Goal: Information Seeking & Learning: Learn about a topic

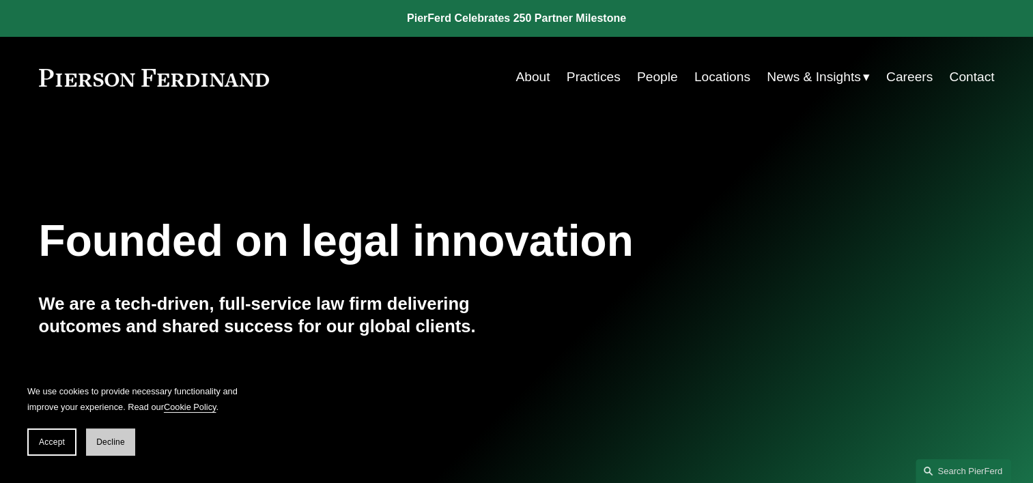
click at [109, 446] on span "Decline" at bounding box center [110, 443] width 29 height 10
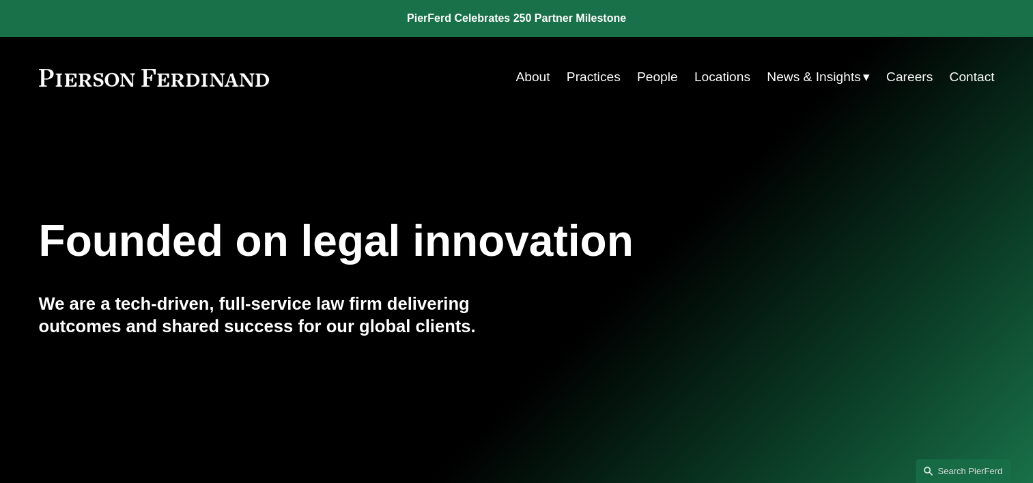
click at [530, 82] on link "About" at bounding box center [532, 77] width 34 height 26
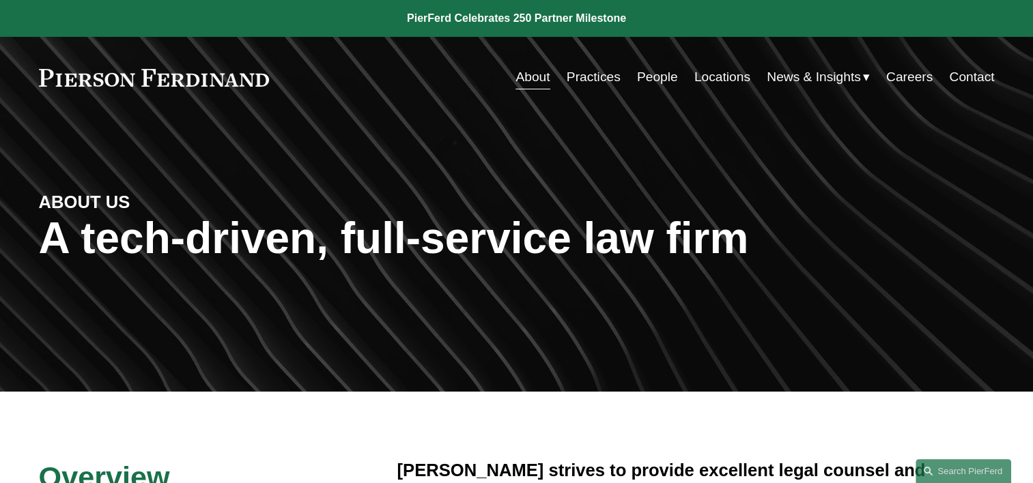
click at [713, 79] on link "Locations" at bounding box center [722, 77] width 56 height 26
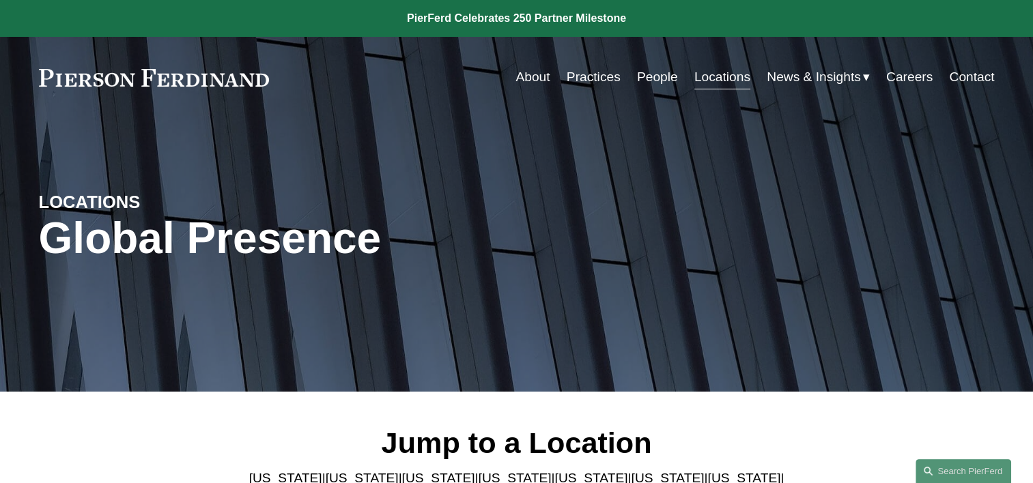
click at [647, 76] on link "People" at bounding box center [657, 77] width 41 height 26
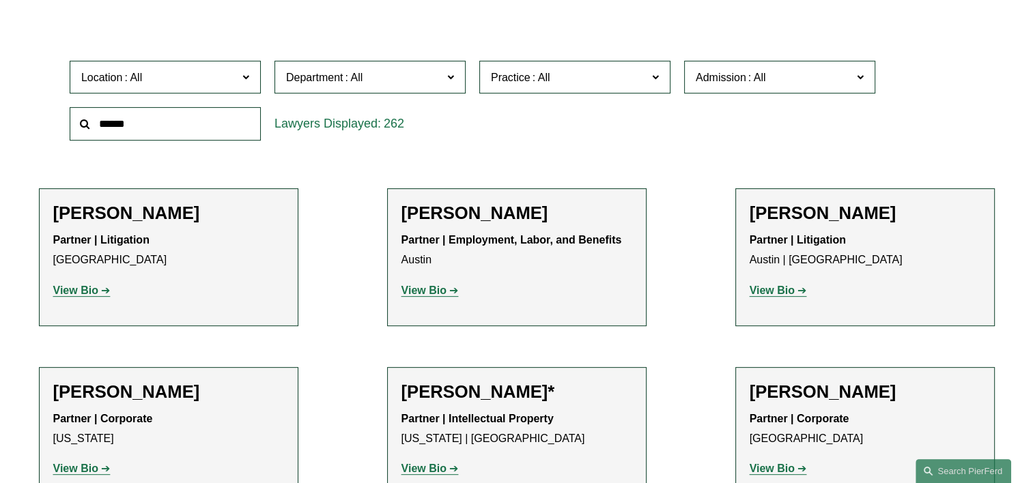
scroll to position [341, 0]
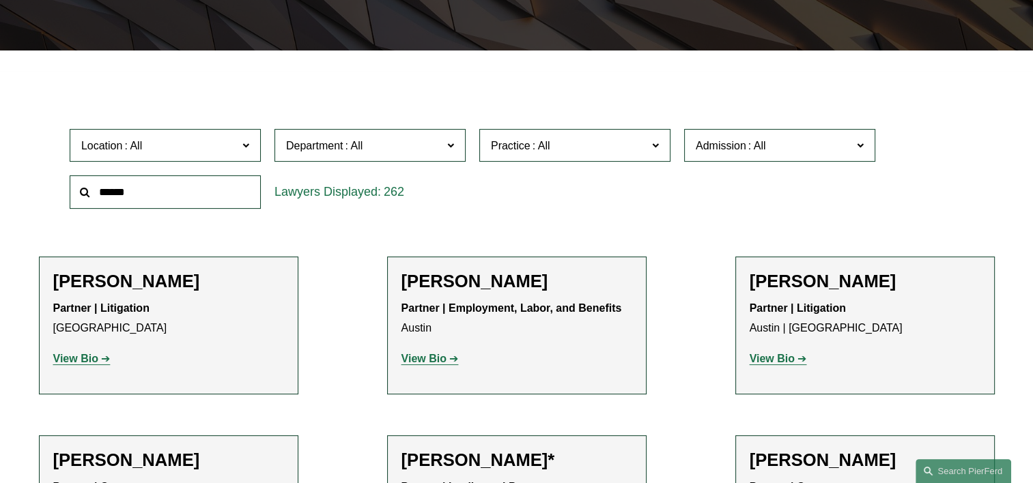
click at [240, 142] on label "Location" at bounding box center [165, 145] width 191 height 33
click at [0, 0] on link "Princeton" at bounding box center [0, 0] width 0 height 0
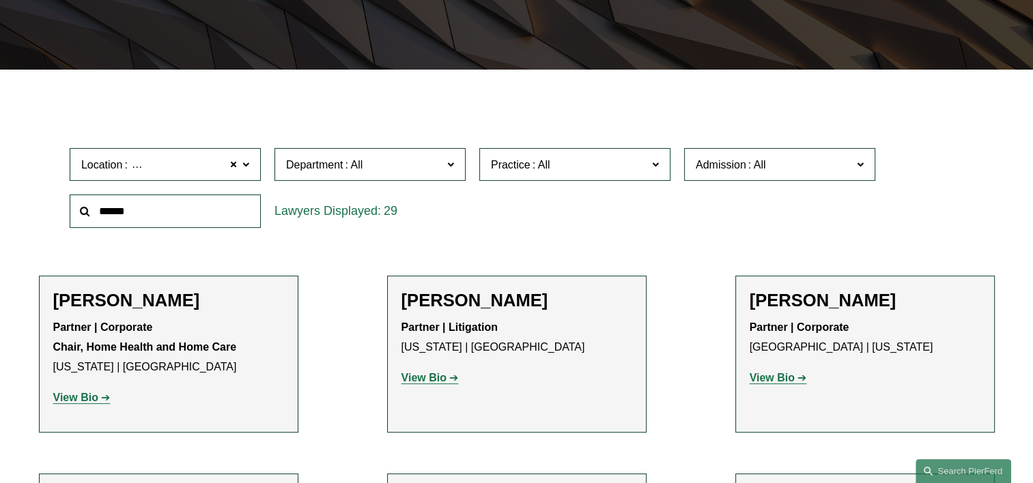
scroll to position [320, 0]
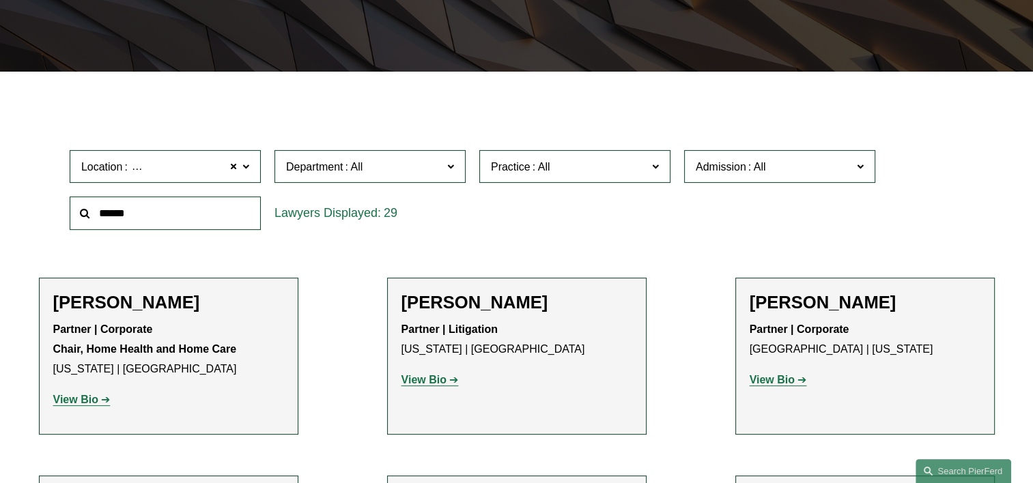
click at [244, 169] on span at bounding box center [245, 166] width 7 height 18
click at [0, 0] on link "Philadelphia" at bounding box center [0, 0] width 0 height 0
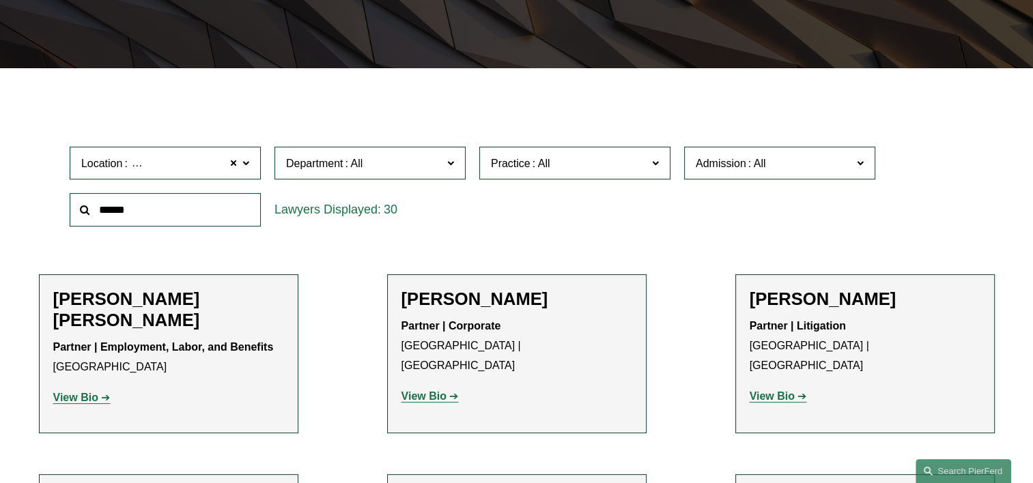
scroll to position [320, 0]
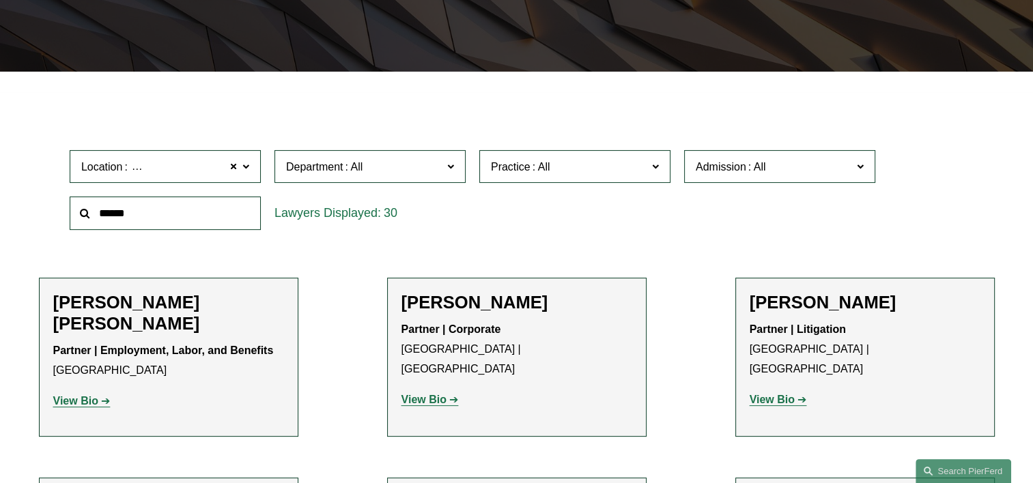
click at [242, 170] on span at bounding box center [245, 166] width 7 height 18
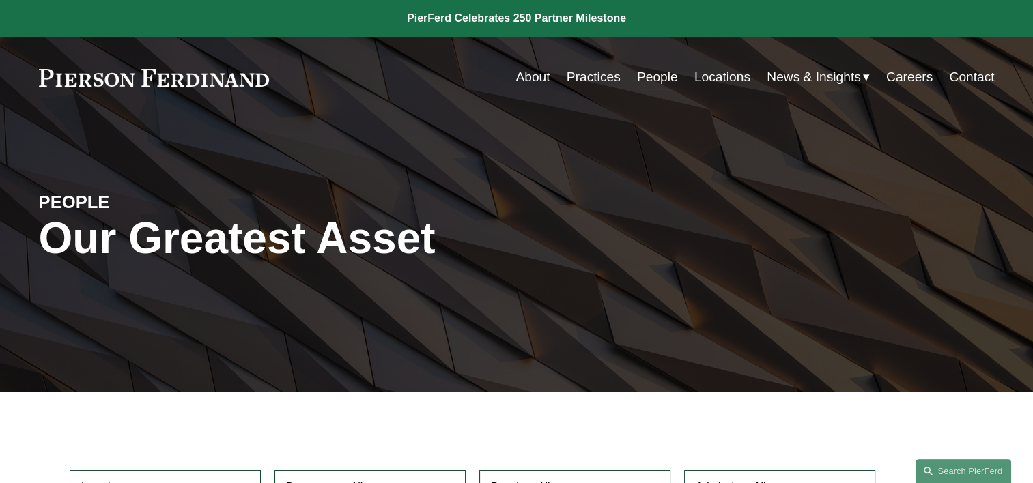
click at [591, 79] on link "Practices" at bounding box center [594, 77] width 54 height 26
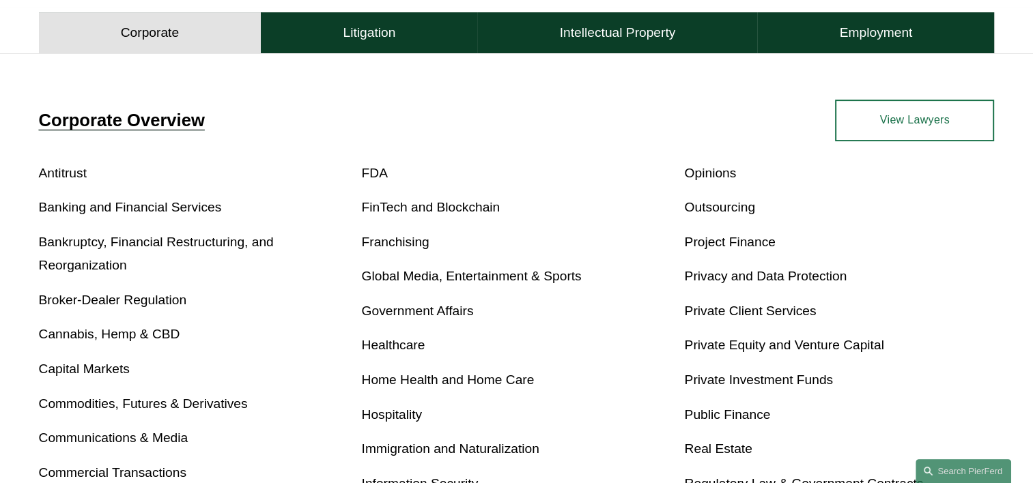
scroll to position [478, 0]
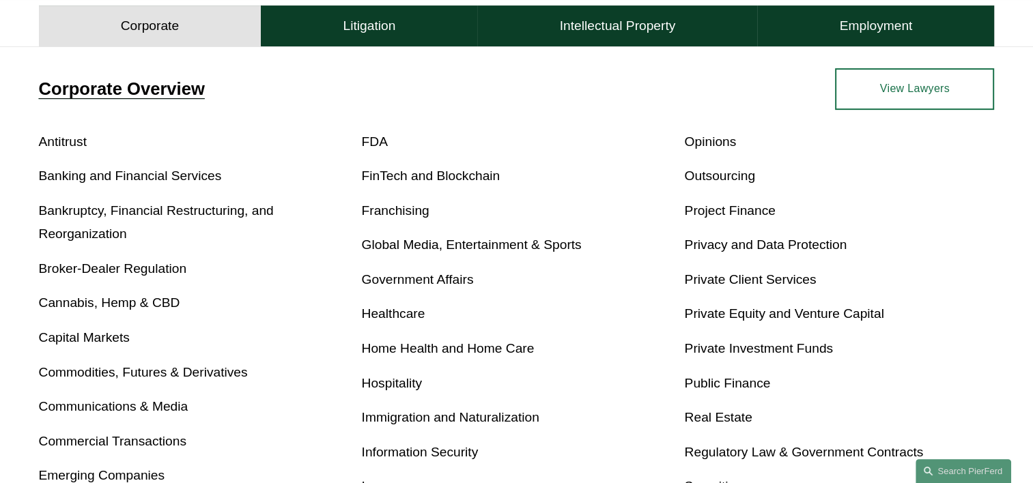
click at [443, 285] on link "Government Affairs" at bounding box center [418, 279] width 112 height 14
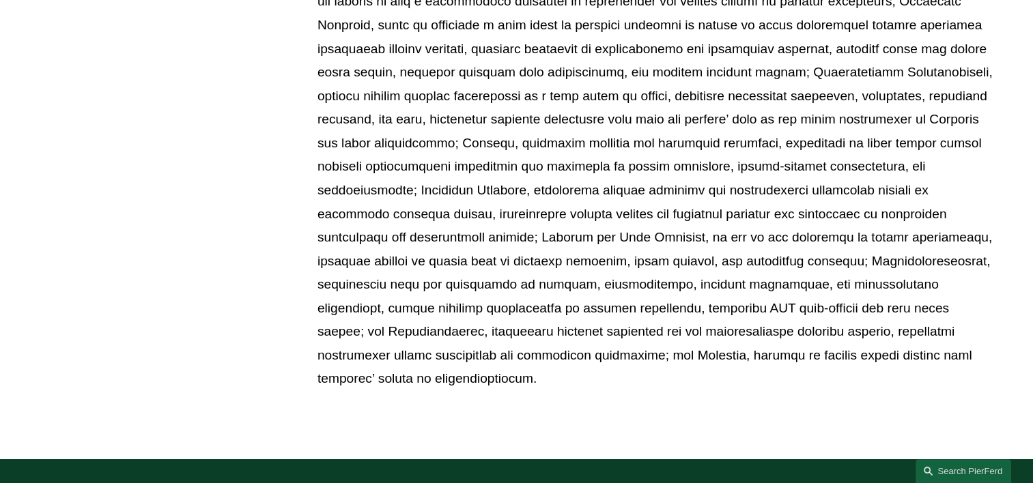
scroll to position [1160, 0]
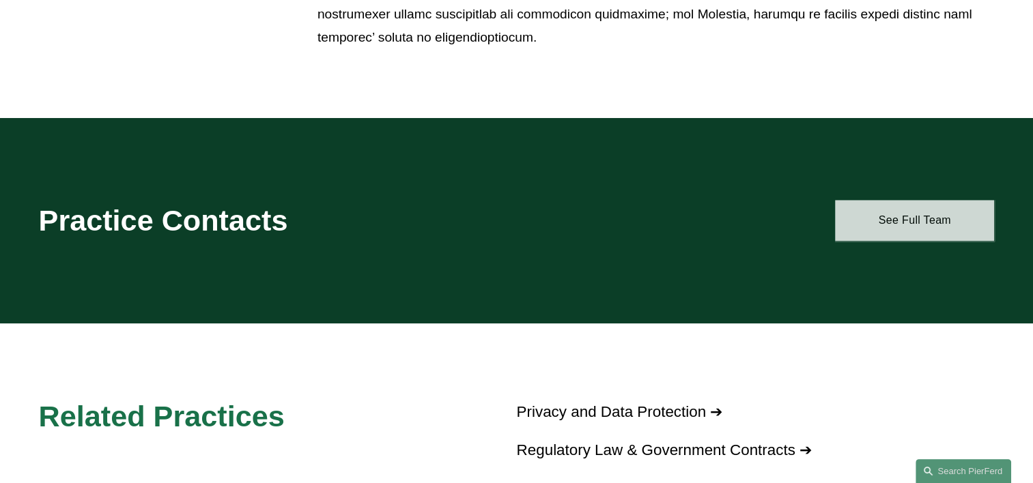
click at [927, 216] on link "See Full Team" at bounding box center [914, 220] width 159 height 41
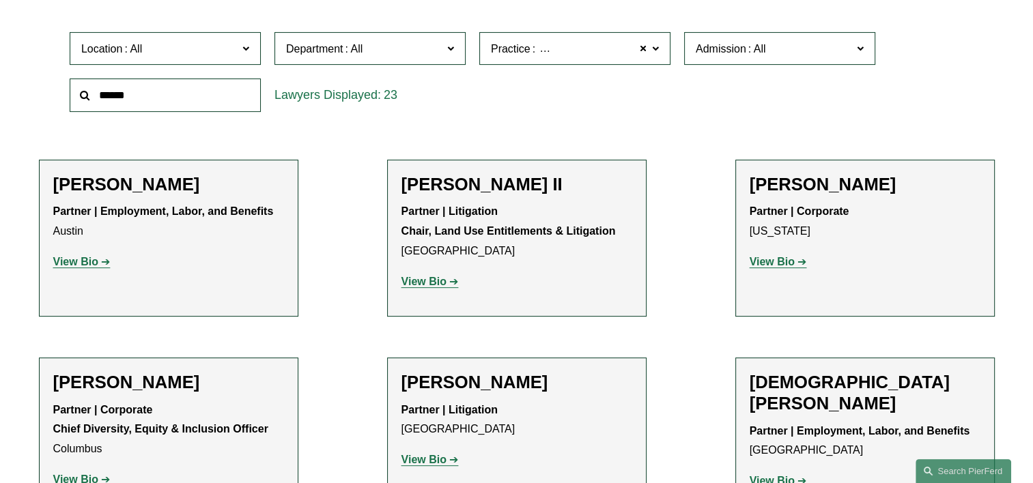
scroll to position [478, 0]
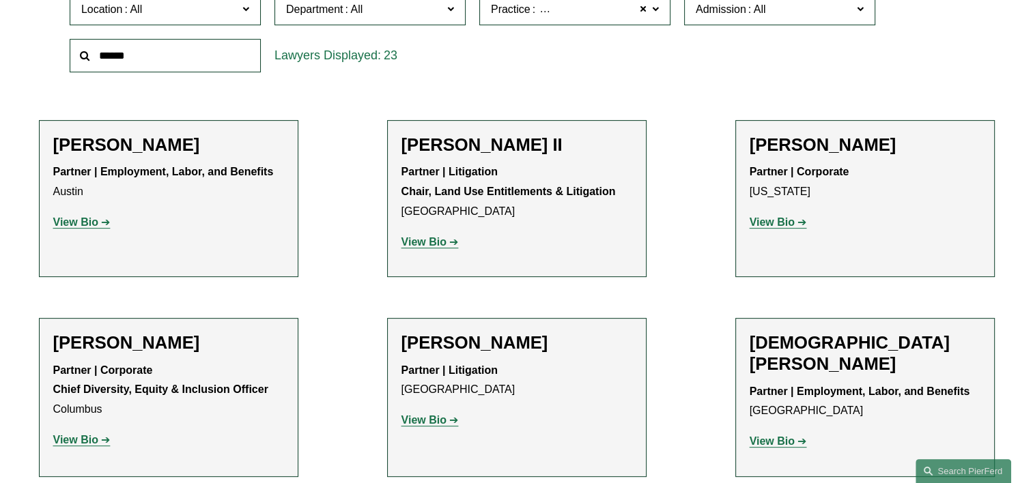
click at [779, 227] on strong "View Bio" at bounding box center [772, 222] width 45 height 12
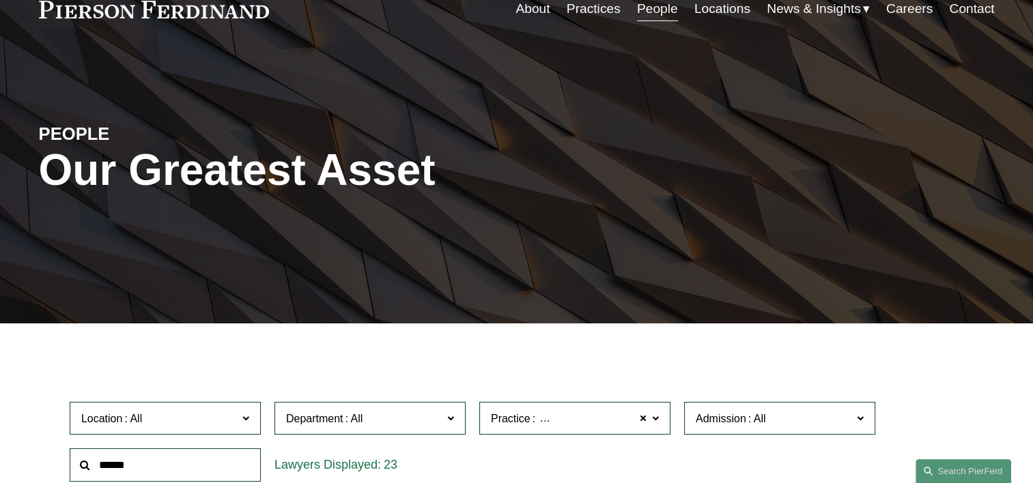
scroll to position [0, 0]
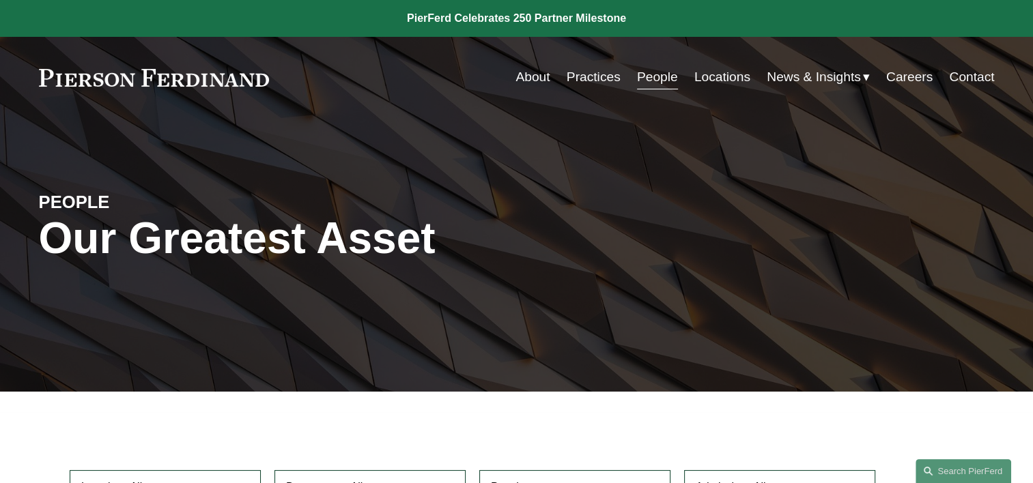
click at [577, 72] on link "Practices" at bounding box center [594, 77] width 54 height 26
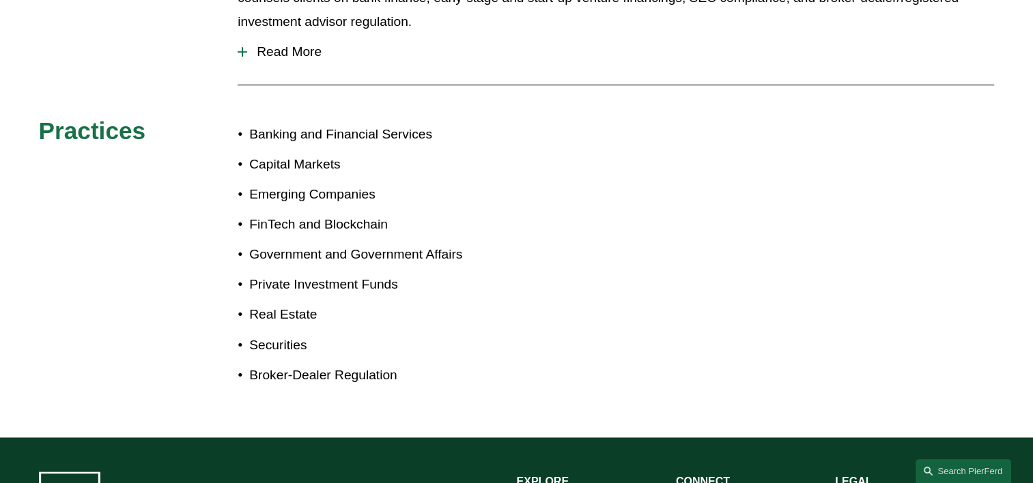
scroll to position [956, 0]
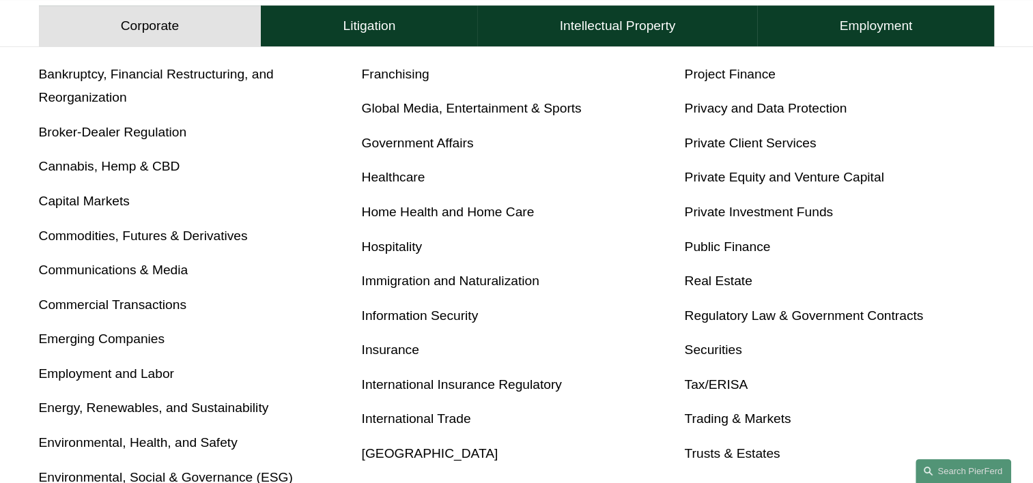
scroll to position [751, 0]
